Goal: Task Accomplishment & Management: Manage account settings

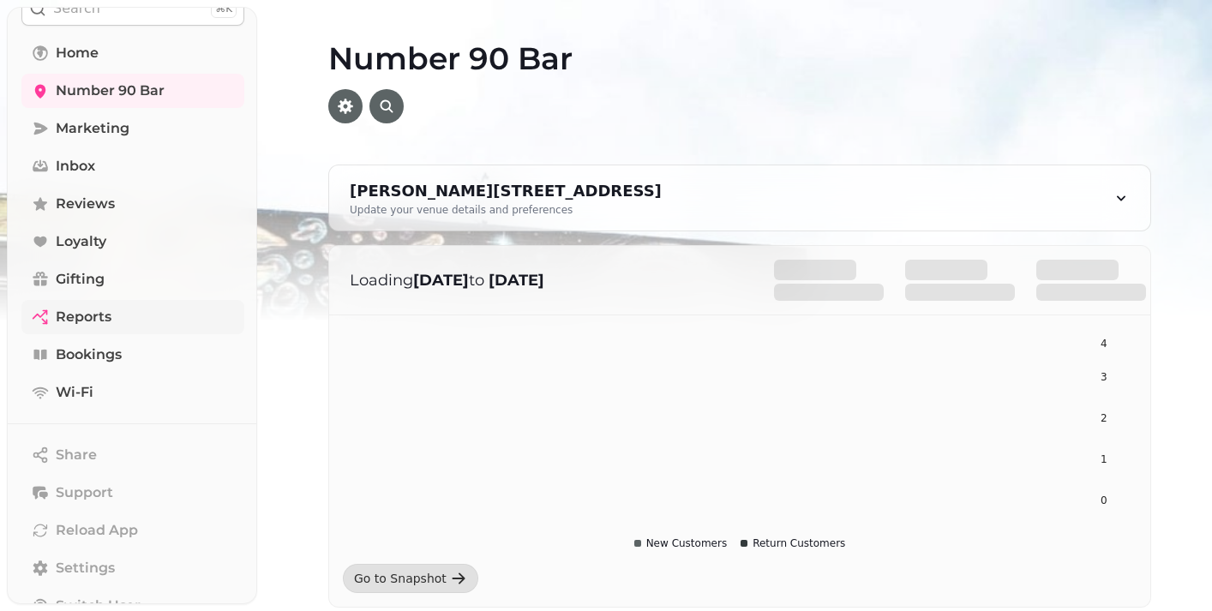
scroll to position [86, 0]
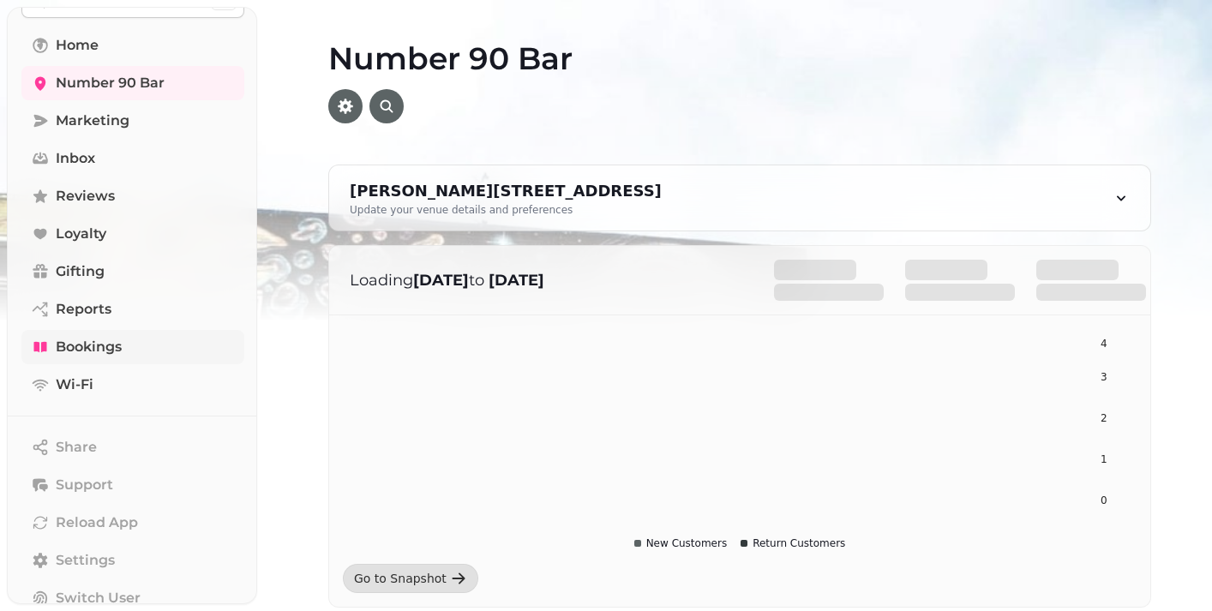
click at [93, 356] on span "Bookings" at bounding box center [89, 347] width 66 height 21
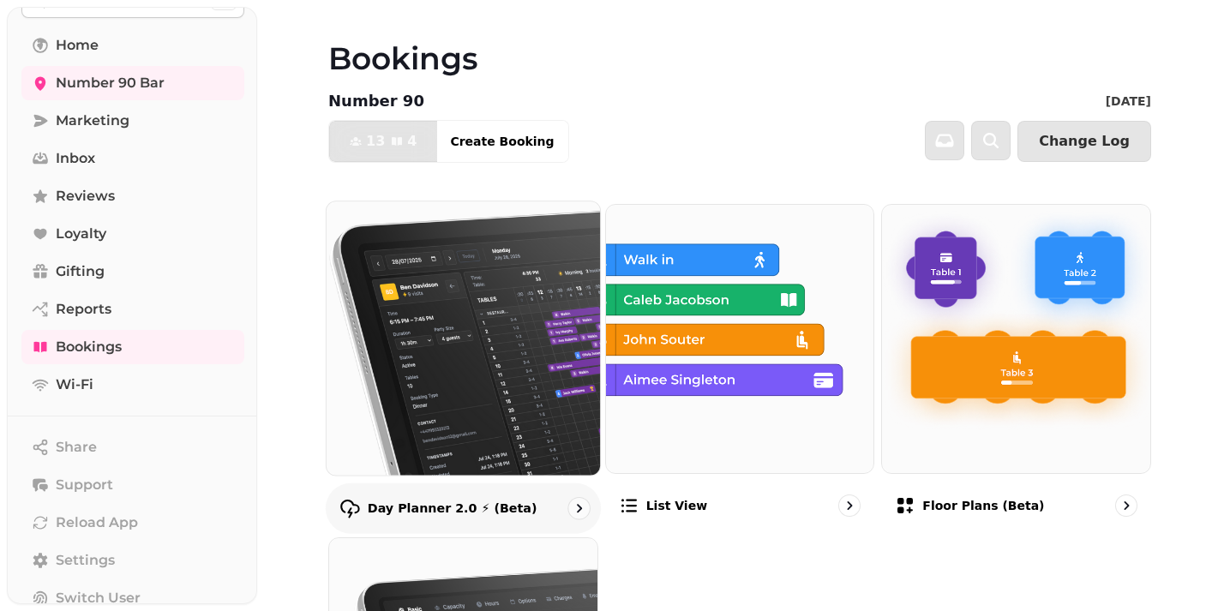
click at [470, 509] on p "Day Planner 2.0 ⚡ (Beta)" at bounding box center [453, 508] width 170 height 17
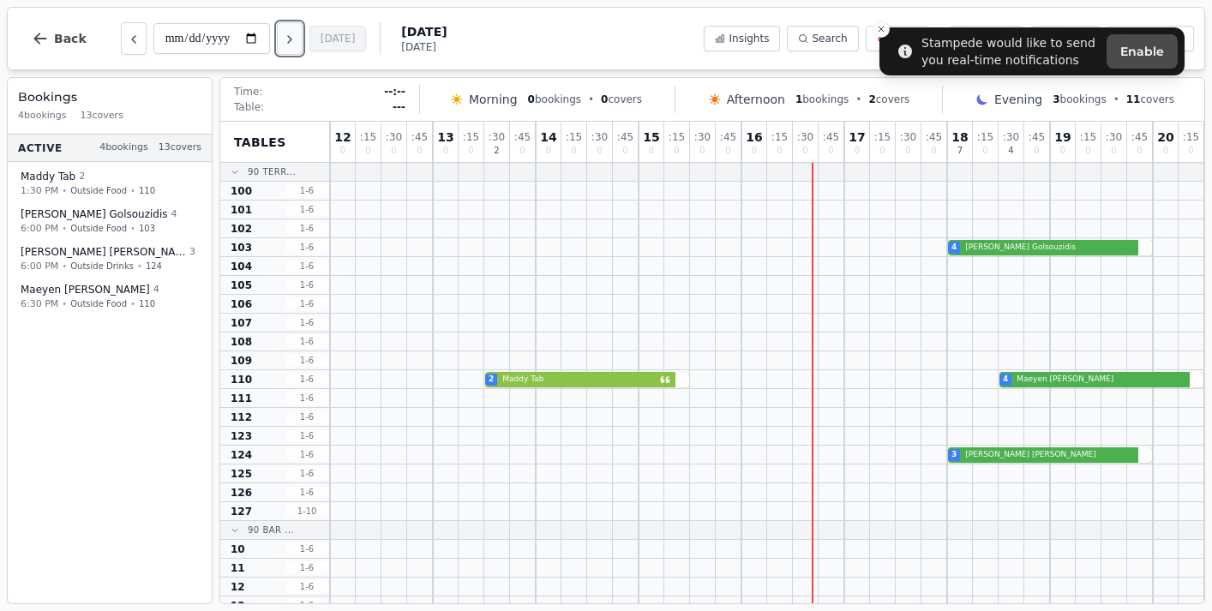
click at [302, 42] on button "Next day" at bounding box center [290, 38] width 26 height 33
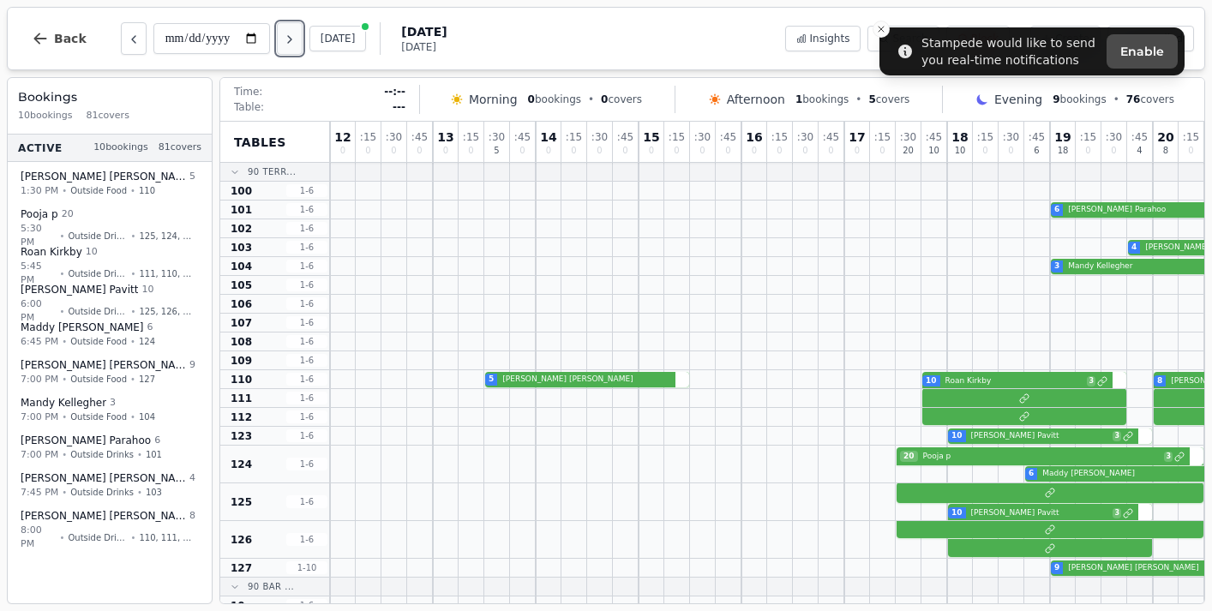
click at [302, 44] on button "Next day" at bounding box center [290, 38] width 26 height 33
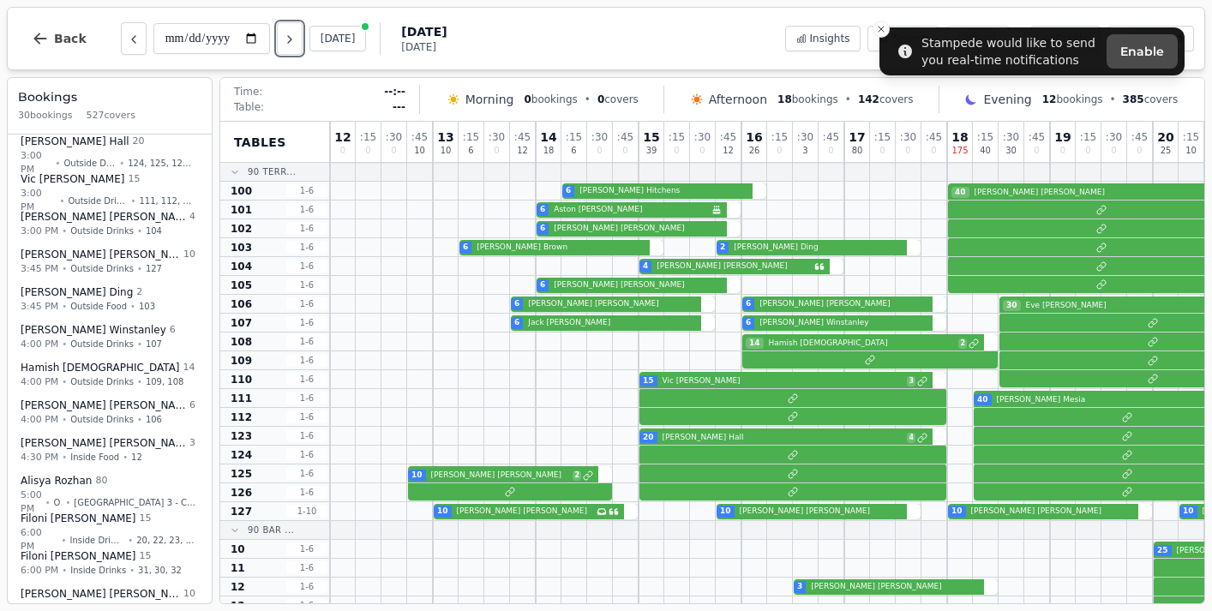
scroll to position [396, 0]
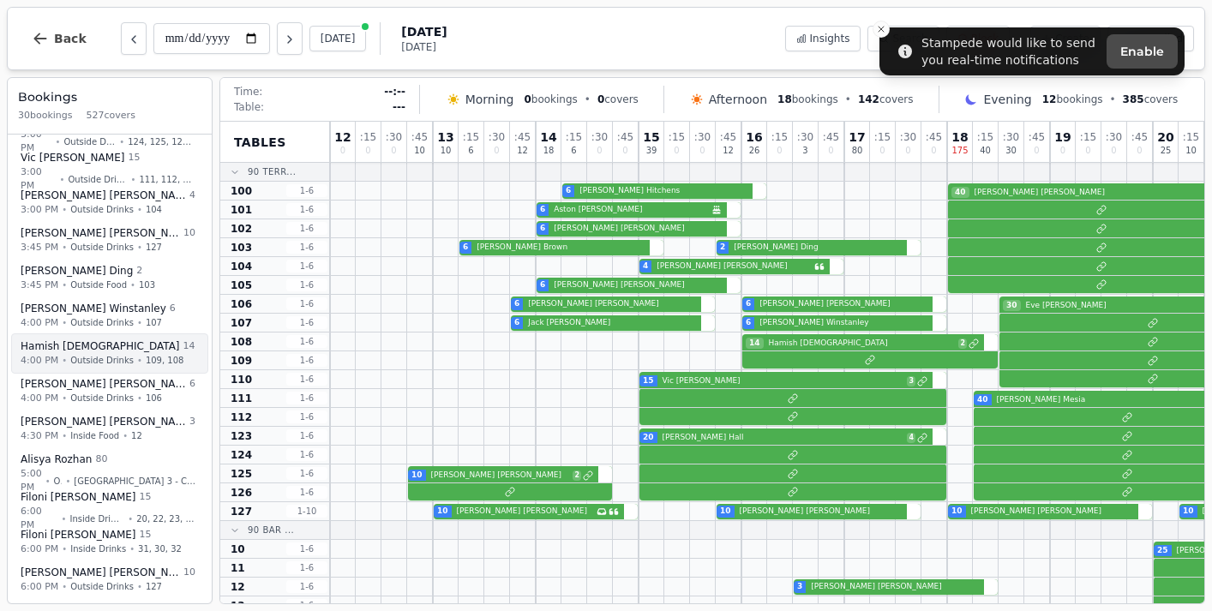
click at [183, 350] on span "14" at bounding box center [189, 346] width 12 height 15
select select "****"
select select "**"
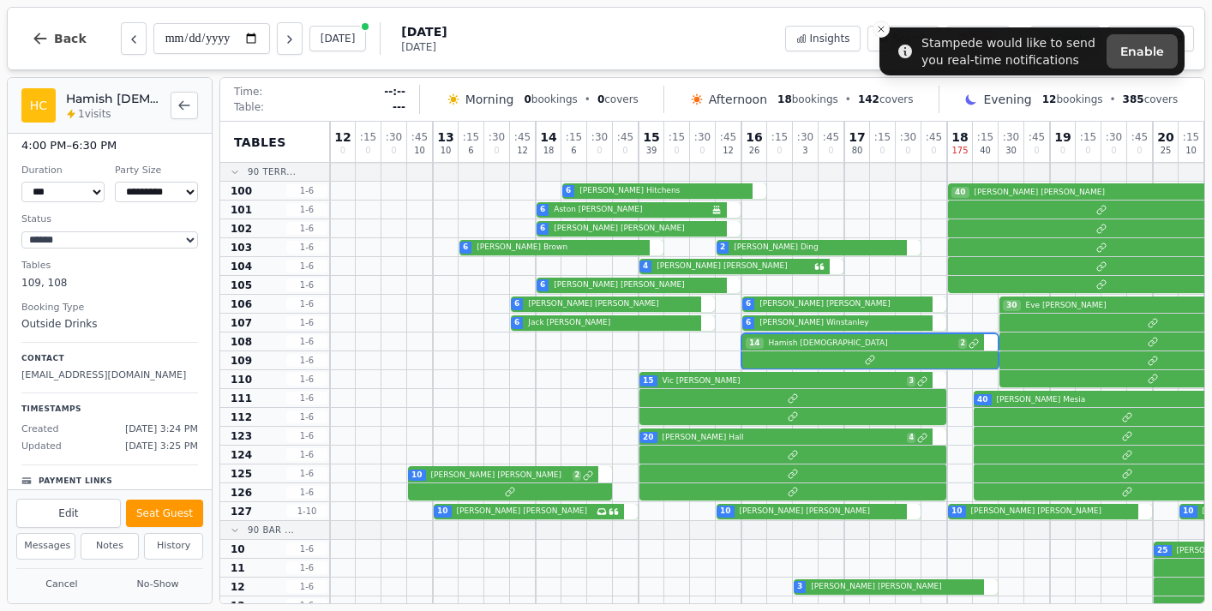
scroll to position [63, 0]
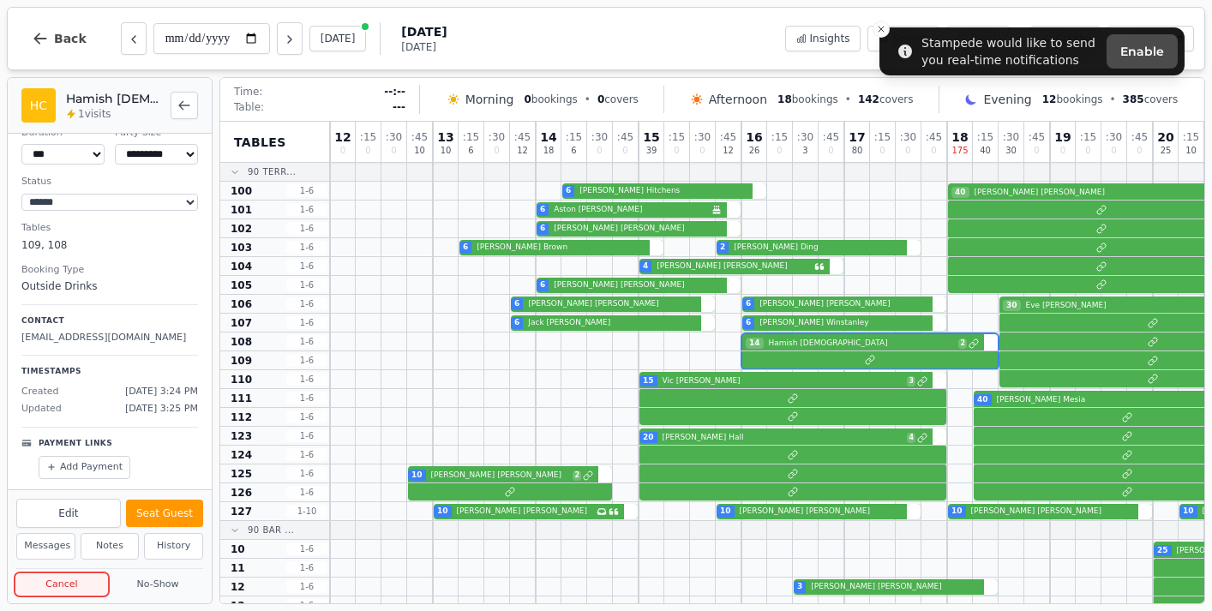
click at [69, 587] on button "Cancel" at bounding box center [61, 584] width 91 height 21
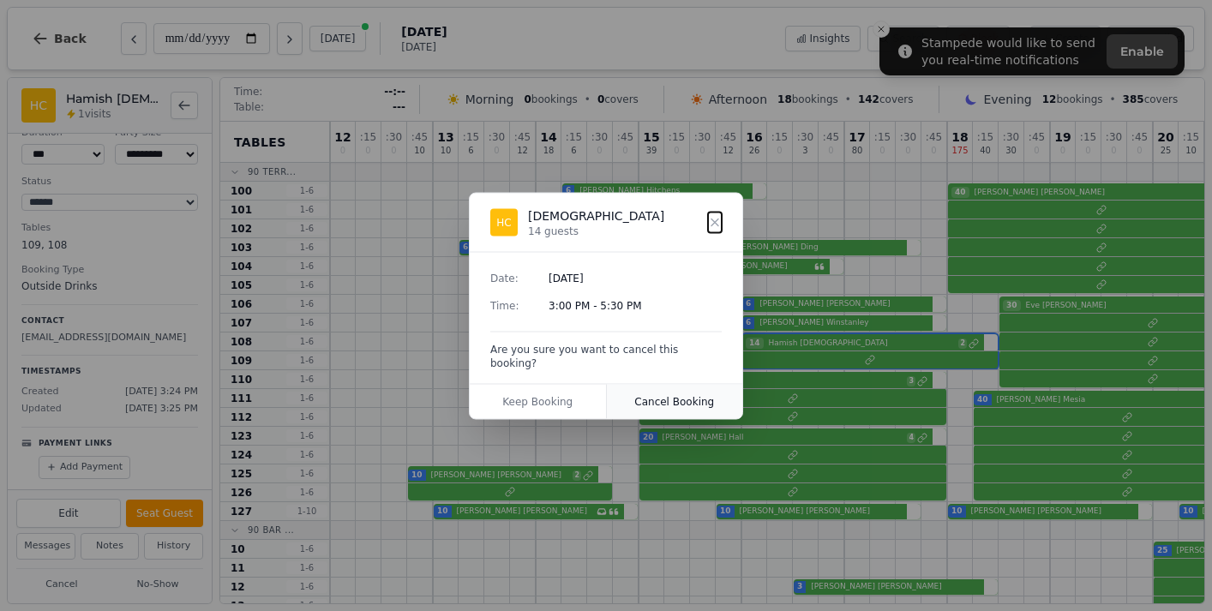
click at [670, 395] on button "Cancel Booking" at bounding box center [675, 401] width 136 height 34
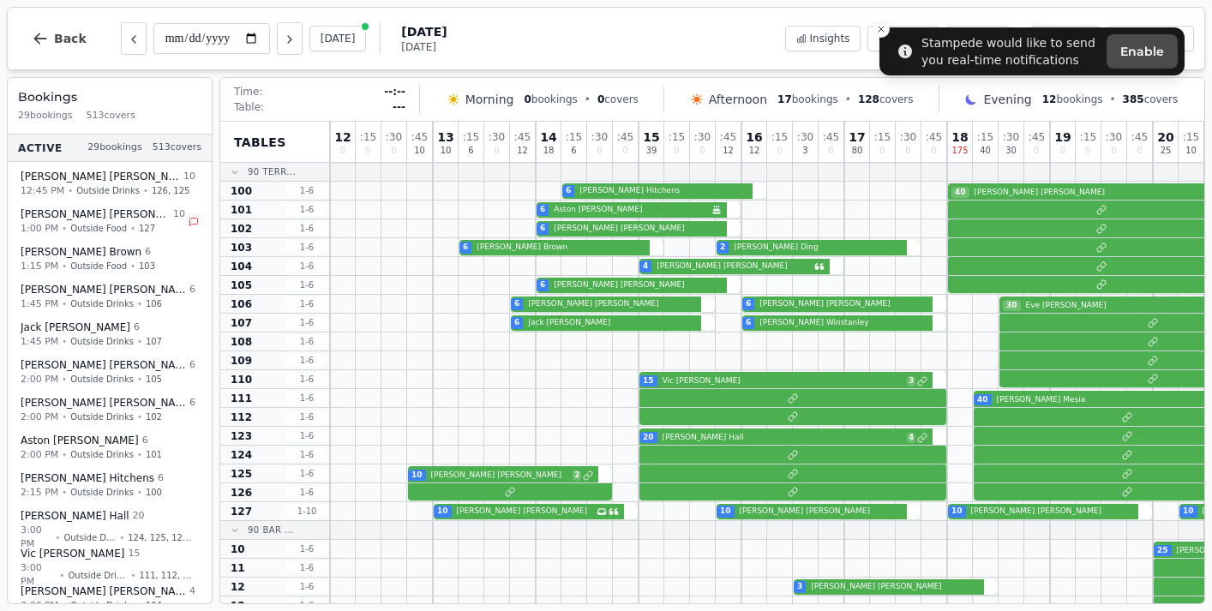
scroll to position [69, 0]
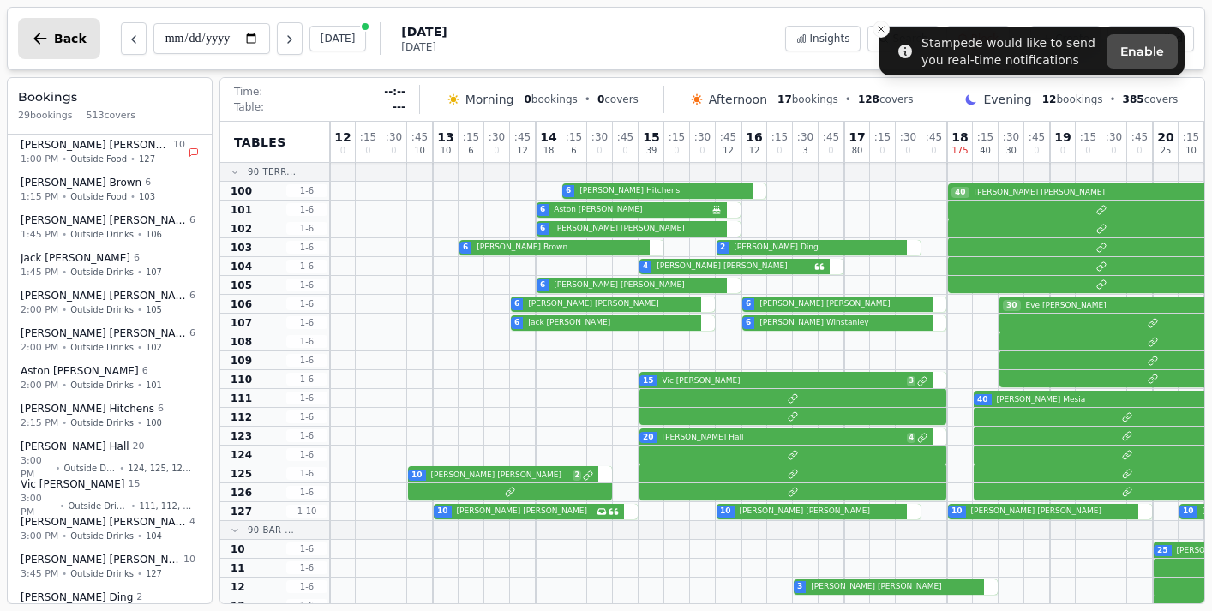
click at [71, 36] on span "Back" at bounding box center [70, 39] width 33 height 12
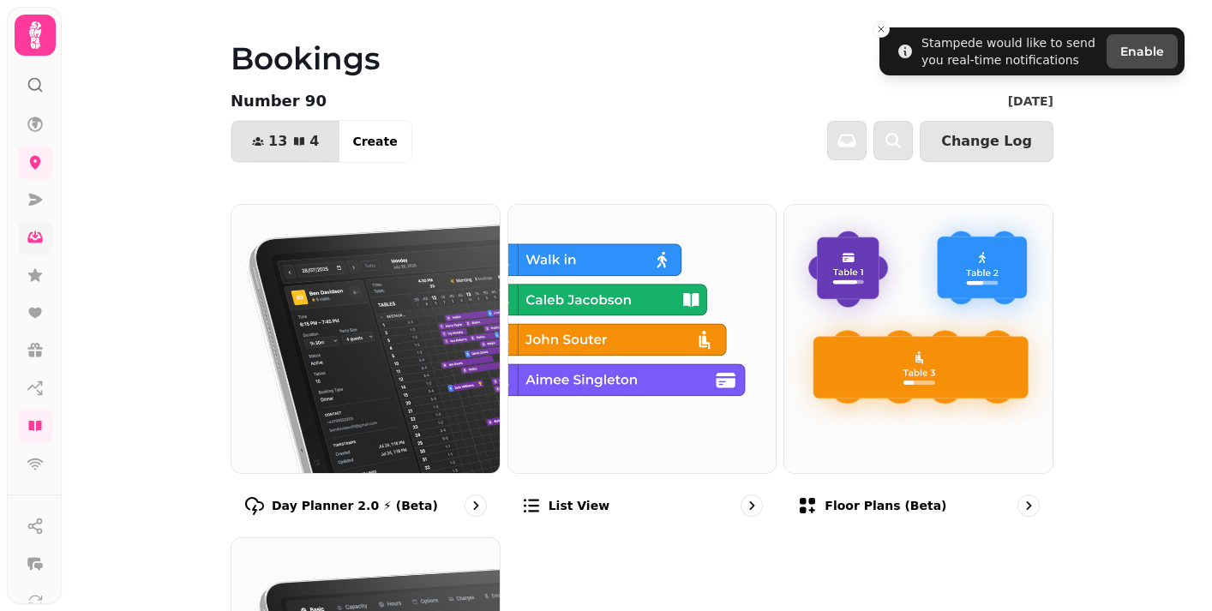
click at [35, 247] on link at bounding box center [35, 237] width 34 height 34
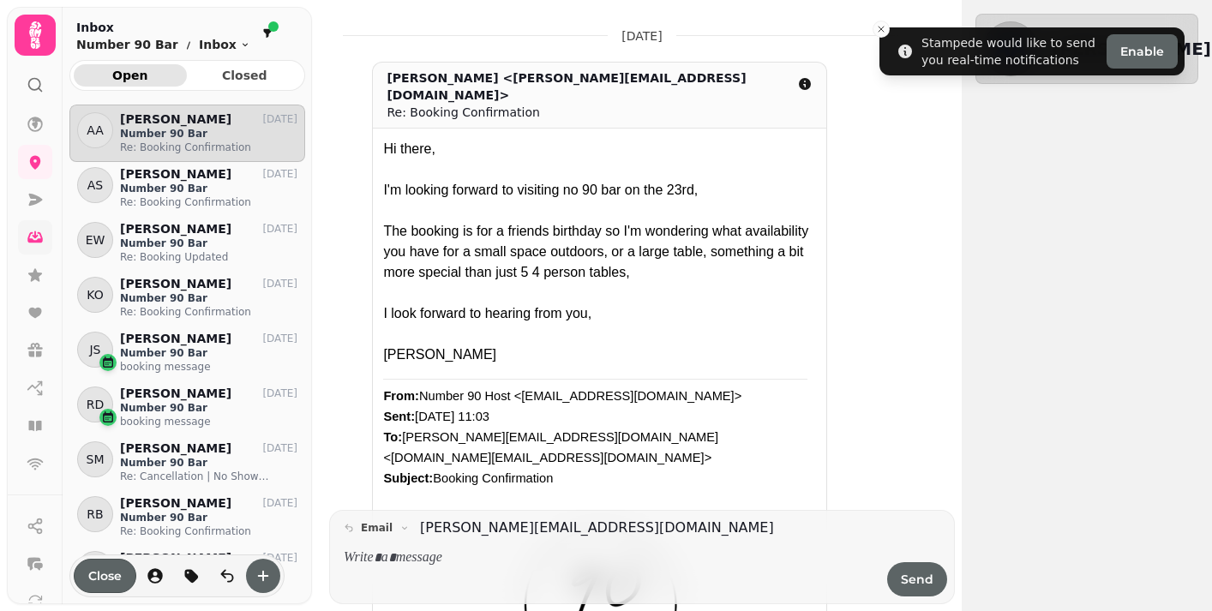
scroll to position [34, 0]
click at [267, 75] on span "Closed" at bounding box center [245, 75] width 86 height 12
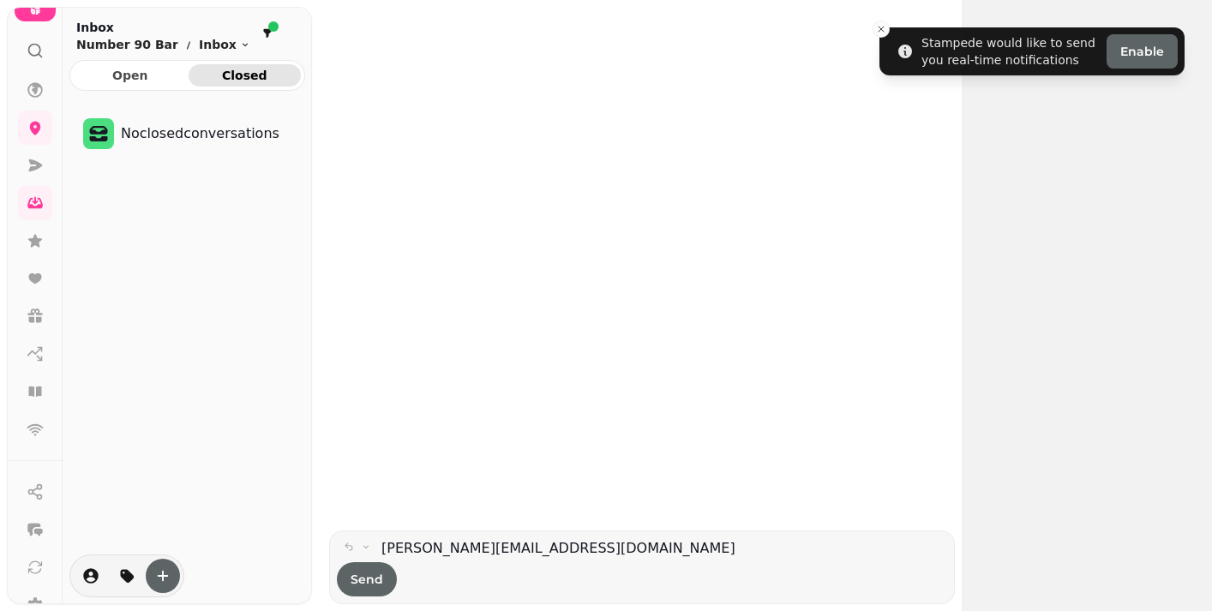
click at [146, 91] on div "Open Closed No closed conversations" at bounding box center [187, 328] width 249 height 537
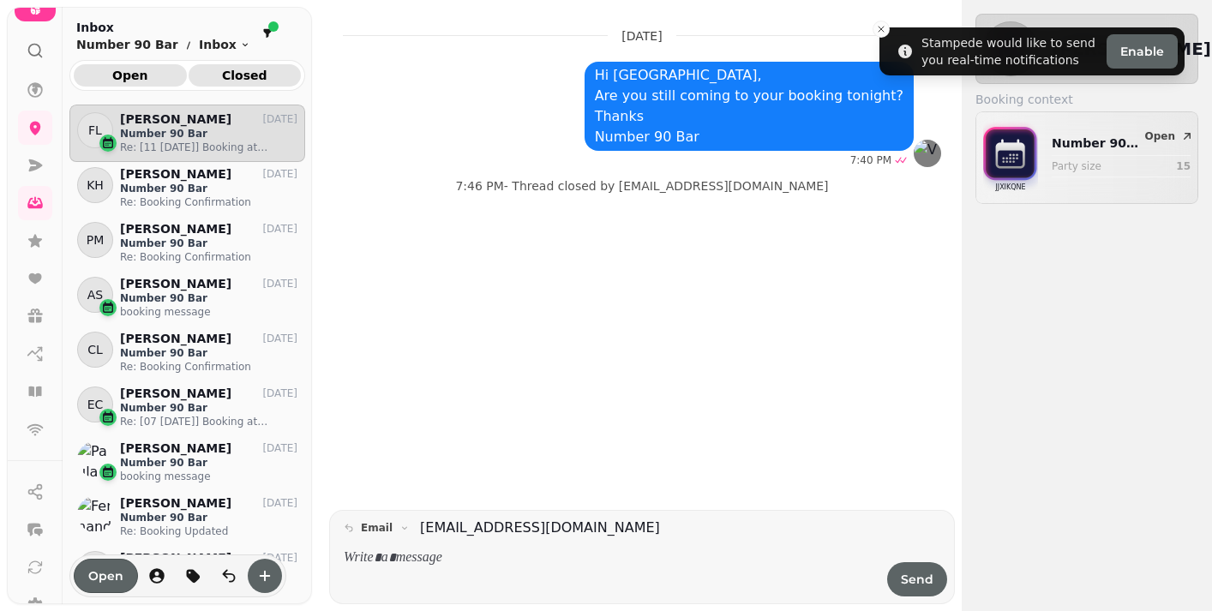
scroll to position [492, 236]
